Goal: Find specific page/section: Find specific page/section

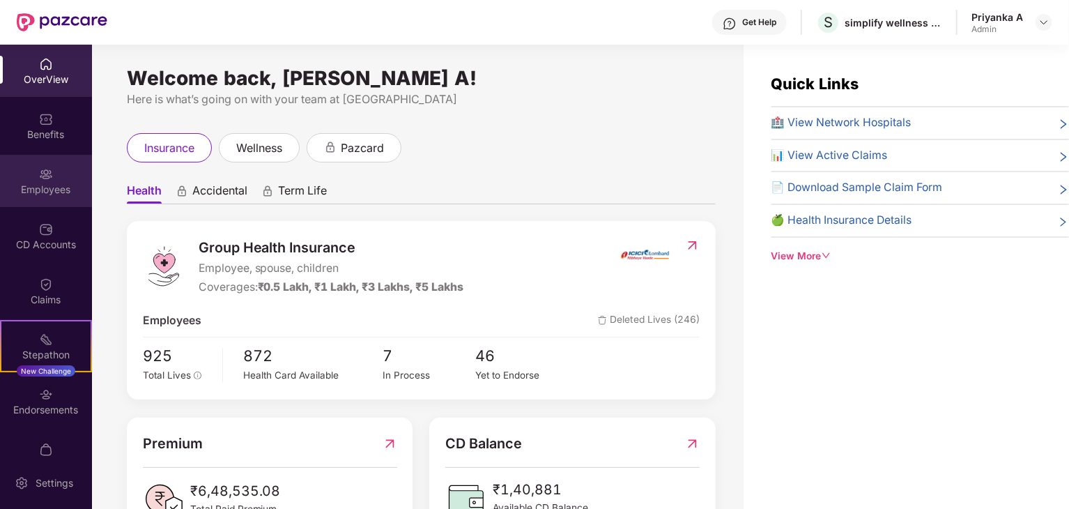
click at [48, 197] on div "Employees" at bounding box center [46, 181] width 92 height 52
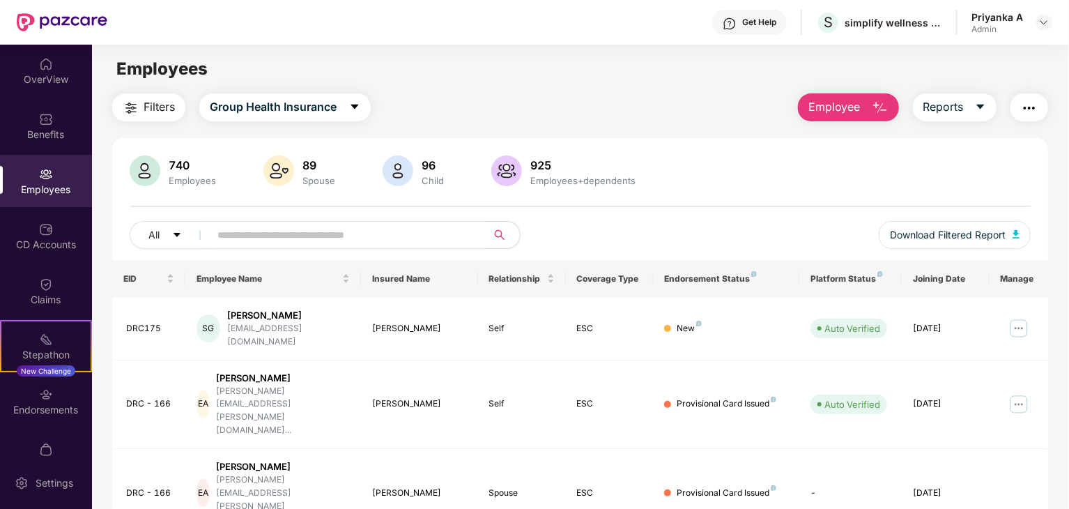
click at [874, 101] on img "button" at bounding box center [880, 108] width 17 height 17
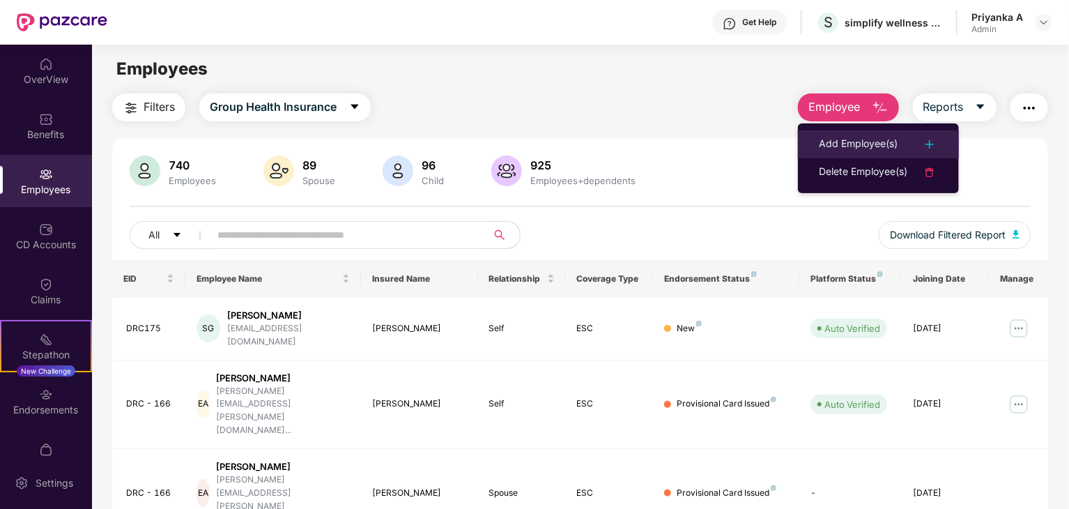
click at [932, 142] on img at bounding box center [929, 144] width 17 height 17
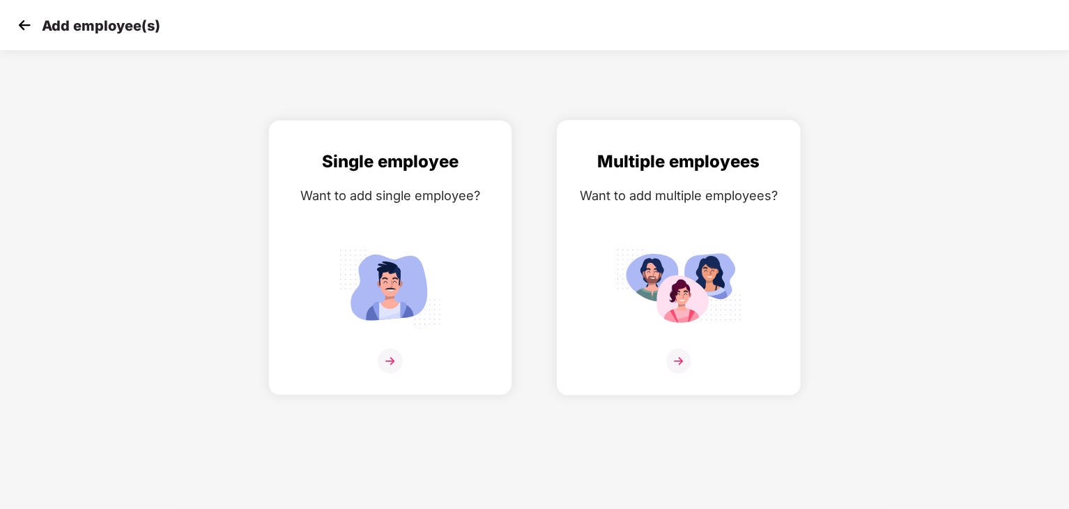
click at [678, 367] on img at bounding box center [678, 360] width 25 height 25
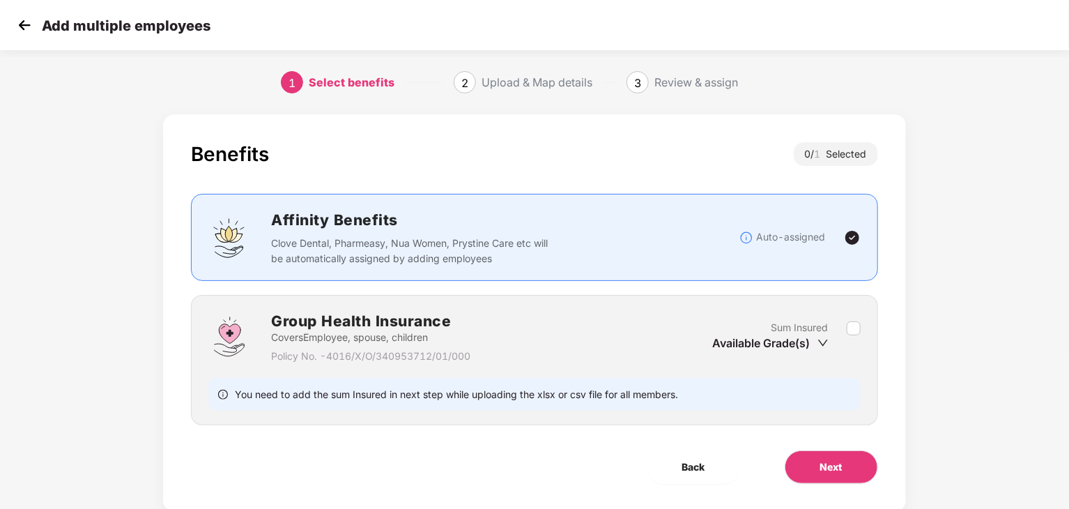
click at [819, 343] on icon "down" at bounding box center [822, 342] width 11 height 11
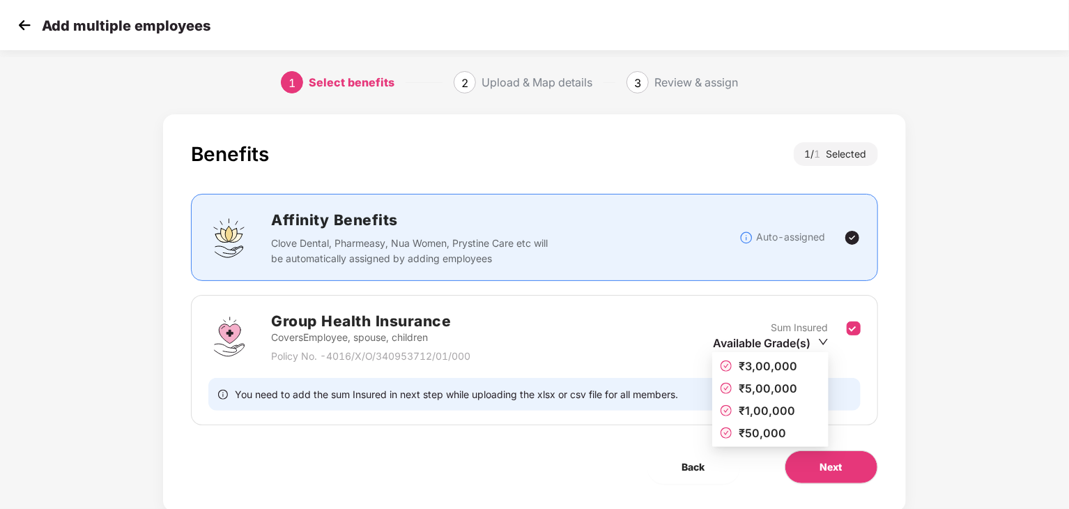
click at [823, 338] on icon "down" at bounding box center [823, 342] width 10 height 10
click at [750, 408] on span "₹1,00,000" at bounding box center [767, 410] width 56 height 14
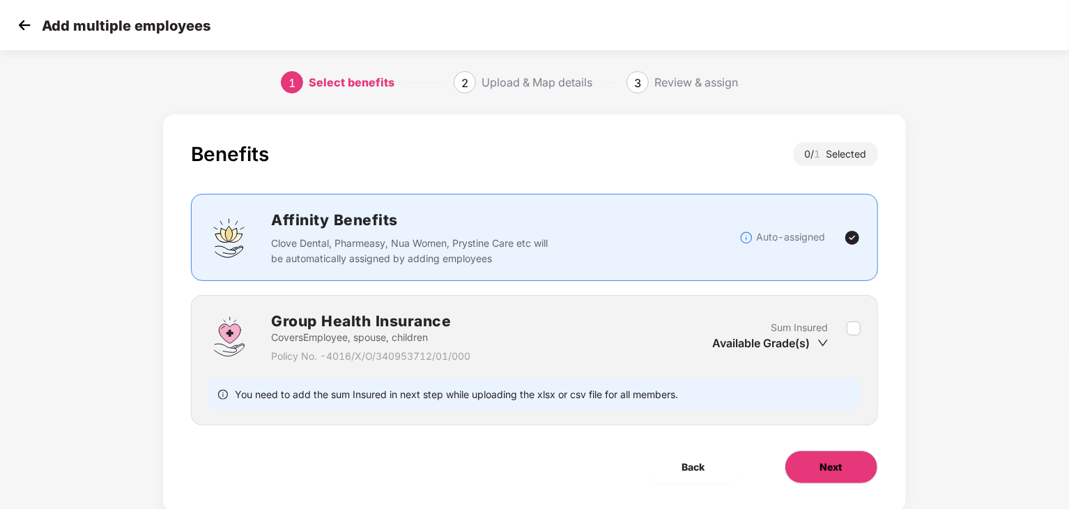
click at [809, 469] on button "Next" at bounding box center [831, 466] width 93 height 33
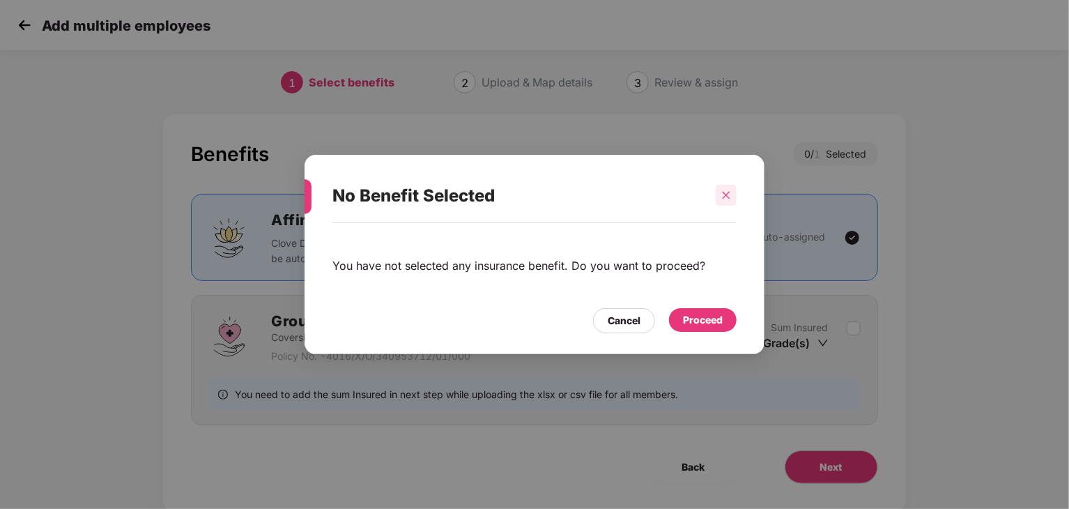
click at [724, 194] on icon "close" at bounding box center [726, 195] width 10 height 10
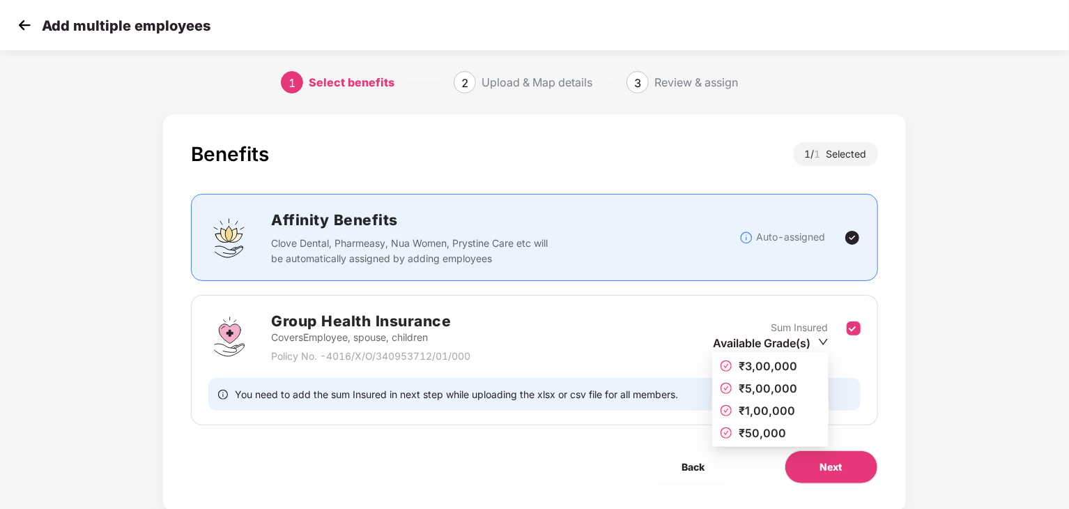
click at [756, 413] on span "₹1,00,000" at bounding box center [767, 410] width 56 height 14
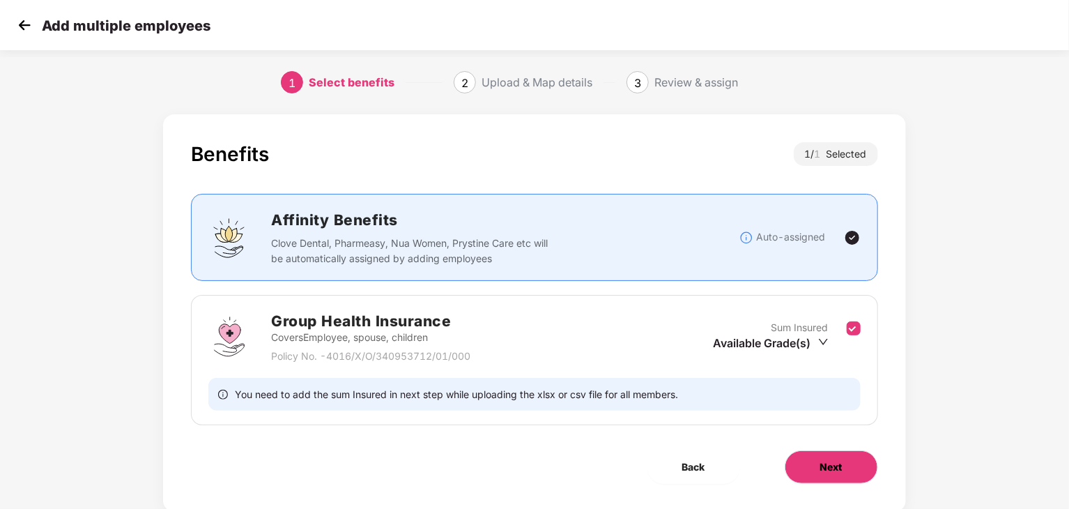
click at [836, 469] on span "Next" at bounding box center [831, 466] width 22 height 15
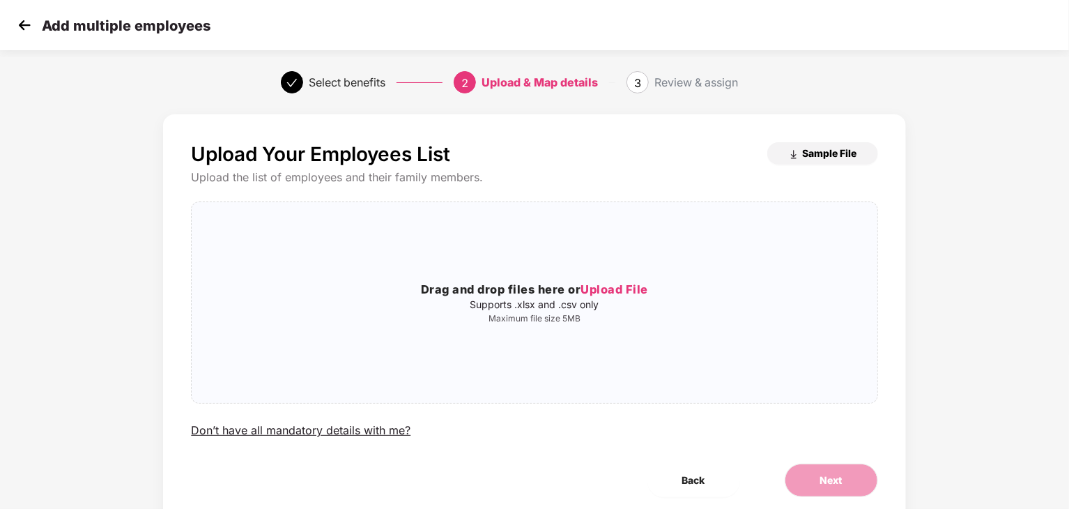
click at [833, 157] on span "Sample File" at bounding box center [830, 152] width 54 height 13
click at [1058, 498] on div at bounding box center [1058, 498] width 0 height 0
click at [22, 29] on img at bounding box center [24, 25] width 21 height 21
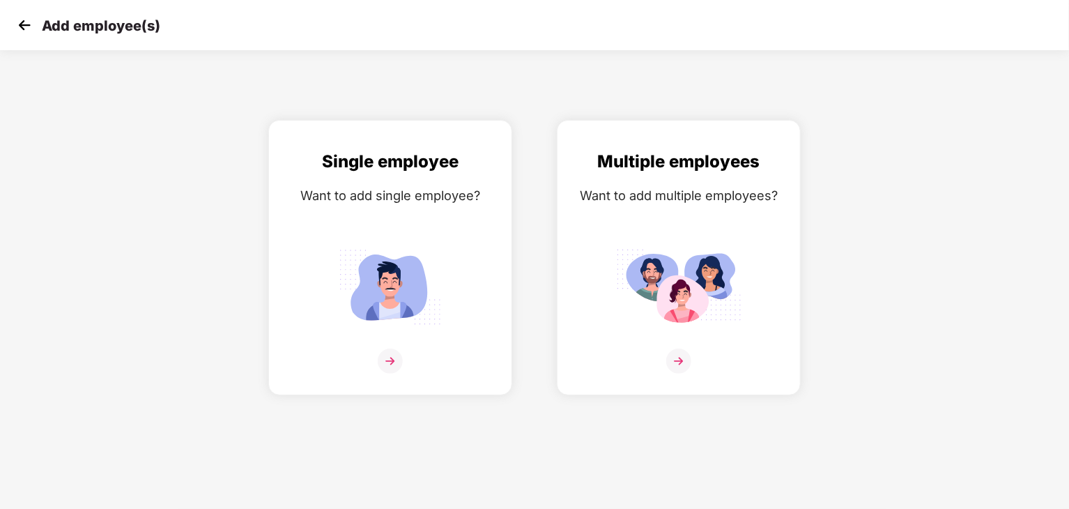
click at [33, 25] on img at bounding box center [24, 25] width 21 height 21
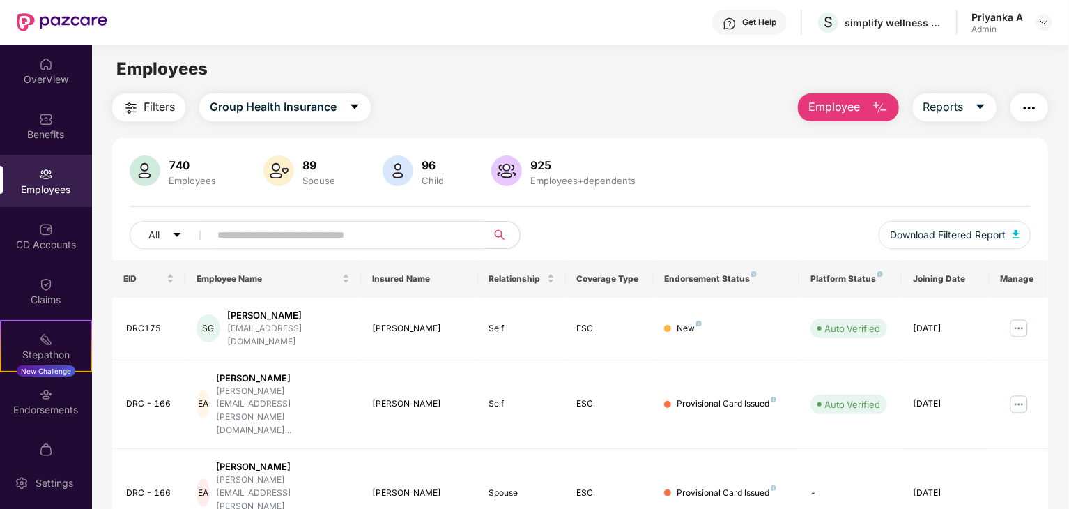
click at [267, 232] on input "text" at bounding box center [342, 234] width 250 height 21
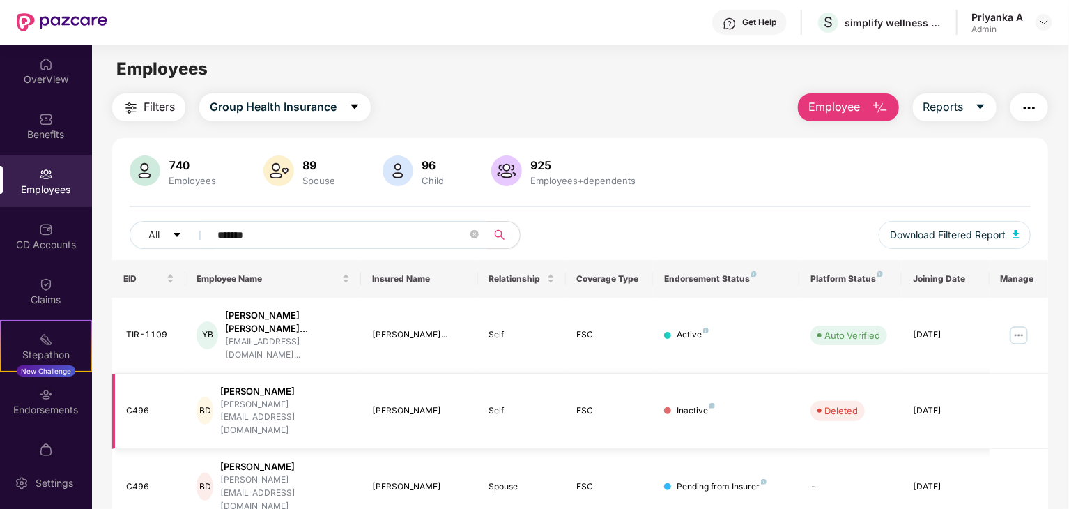
type input "*******"
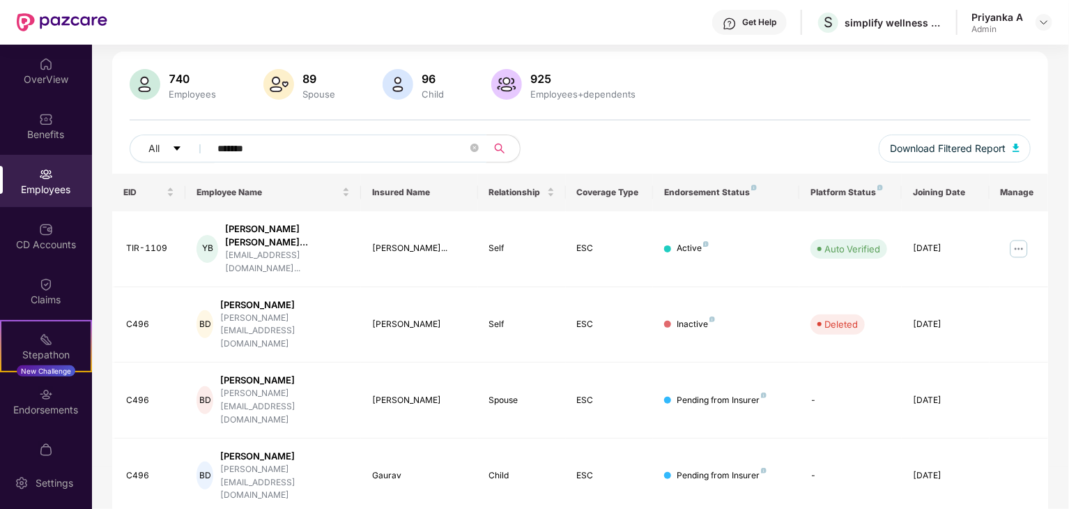
scroll to position [87, 0]
drag, startPoint x: 233, startPoint y: 279, endPoint x: 305, endPoint y: 274, distance: 72.0
click at [305, 298] on div "[PERSON_NAME]" at bounding box center [285, 304] width 130 height 13
copy div "[PERSON_NAME]"
drag, startPoint x: 231, startPoint y: 344, endPoint x: 320, endPoint y: 343, distance: 88.5
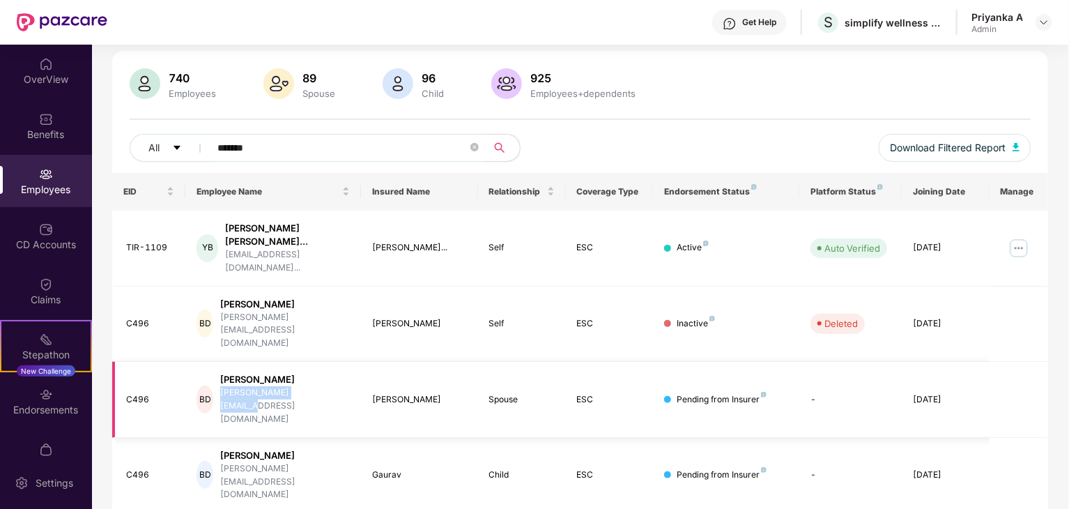
click at [320, 386] on div "[PERSON_NAME][EMAIL_ADDRESS][DOMAIN_NAME]" at bounding box center [285, 406] width 130 height 40
copy div "[PERSON_NAME][EMAIL_ADDRESS][DOMAIN_NAME]"
click at [422, 480] on div "EID Employee Name Insured Name Relationship Coverage Type Endorsement Status Pl…" at bounding box center [580, 406] width 936 height 466
click at [930, 317] on div "[DATE]" at bounding box center [946, 323] width 66 height 13
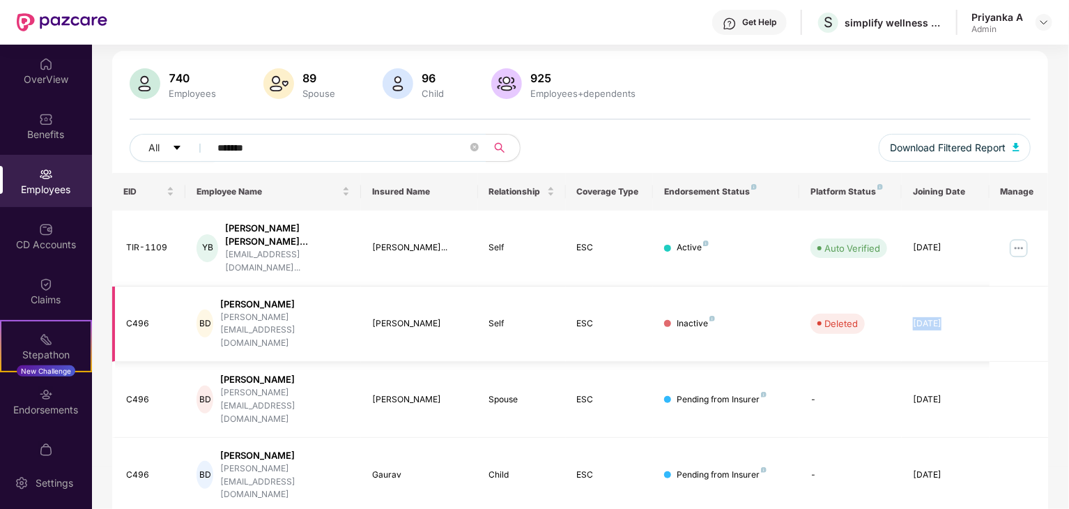
click at [930, 317] on div "[DATE]" at bounding box center [946, 323] width 66 height 13
click at [421, 317] on div "[PERSON_NAME]" at bounding box center [419, 323] width 95 height 13
